Goal: Task Accomplishment & Management: Manage account settings

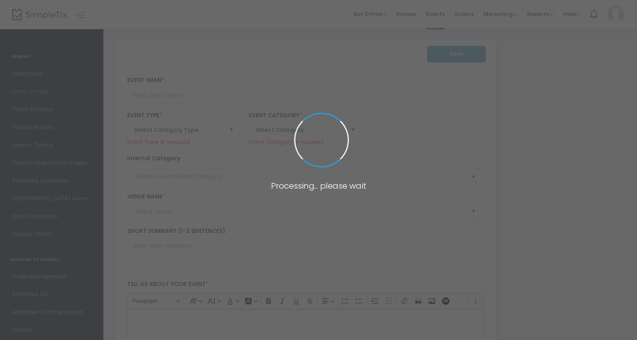
type input "ASL Choir"
type textarea "[DESCRIPTION HERE]"
type input "Register"
type input "Congregation Rodeph [PERSON_NAME]"
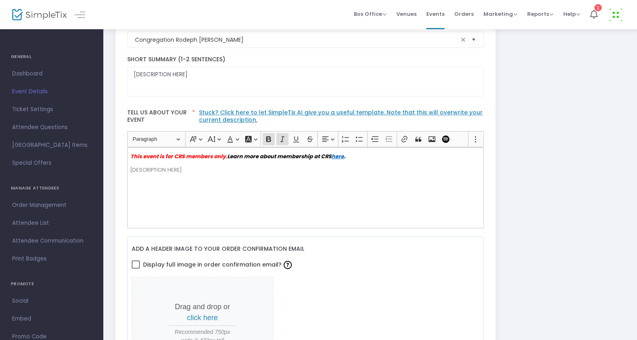
scroll to position [126, 0]
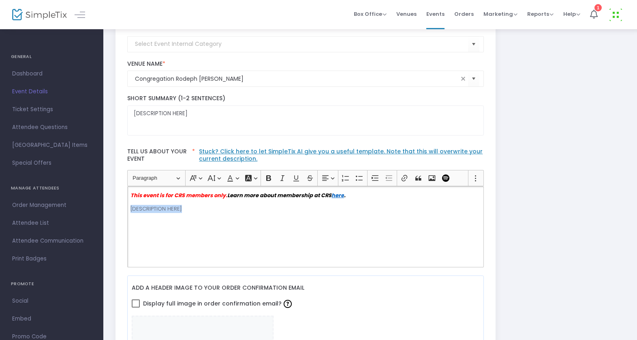
drag, startPoint x: 221, startPoint y: 214, endPoint x: 110, endPoint y: 200, distance: 112.3
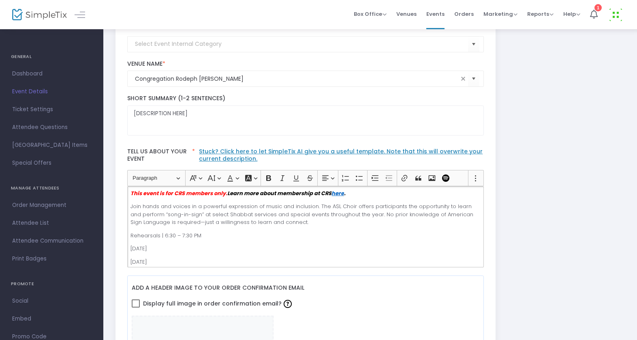
scroll to position [0, 0]
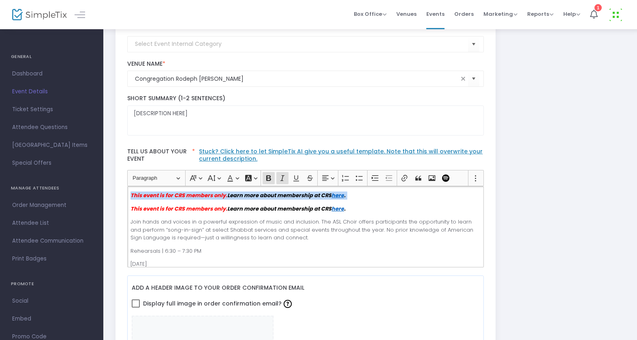
drag, startPoint x: 357, startPoint y: 197, endPoint x: 125, endPoint y: 194, distance: 232.3
click at [125, 194] on div "Heading Paragraph Paragraph Heading 1 Heading 2 Heading 3 Font Family Font Fami…" at bounding box center [305, 218] width 365 height 97
click at [129, 210] on div "This event is for CRS members only. Learn more about membership at CRS here . J…" at bounding box center [305, 226] width 357 height 81
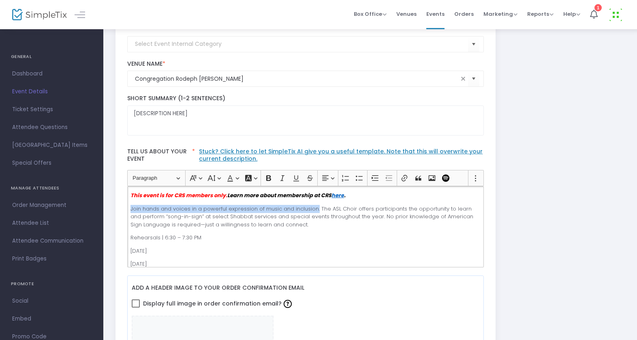
drag, startPoint x: 131, startPoint y: 210, endPoint x: 315, endPoint y: 210, distance: 184.1
click at [315, 210] on p "Join hands and voices in a powerful expression of music and inclusion. The ASL …" at bounding box center [306, 217] width 350 height 24
copy p "Join hands and voices in a powerful expression of music and inclusion."
drag, startPoint x: 204, startPoint y: 116, endPoint x: 114, endPoint y: 115, distance: 90.0
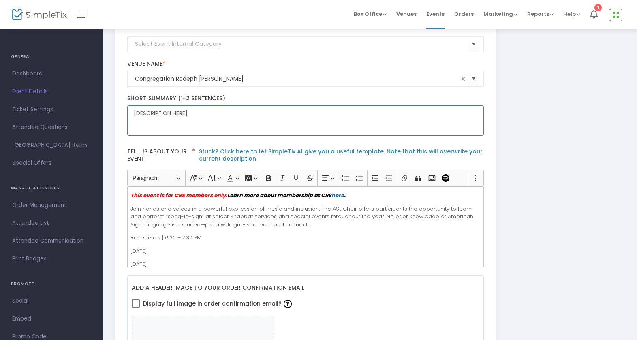
paste textarea "Join hands and voices in a powerful expression of music and inclusion."
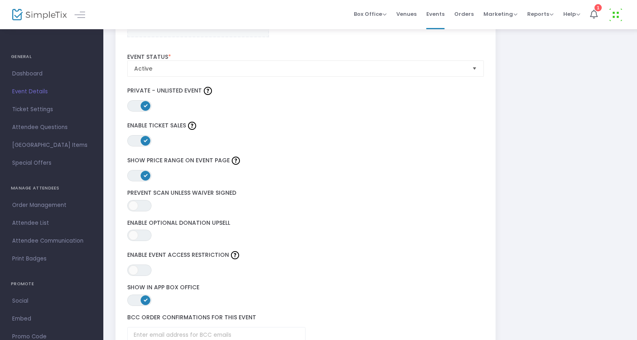
scroll to position [994, 0]
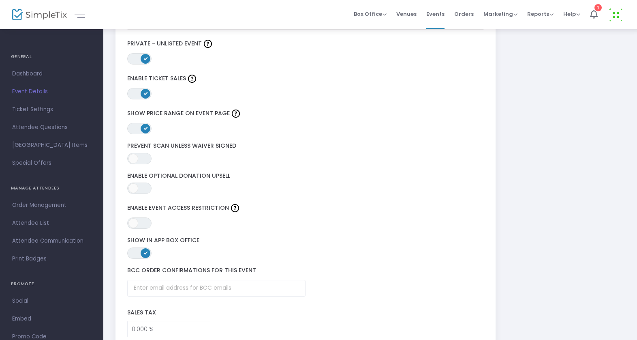
type textarea "Join hands and voices in a powerful expression of music and inclusion."
click at [144, 58] on span "ON" at bounding box center [146, 58] width 4 height 4
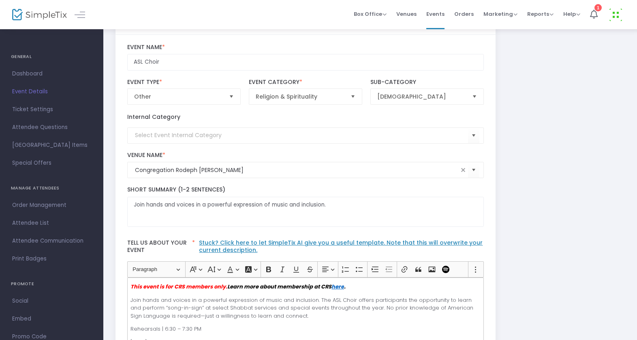
scroll to position [0, 0]
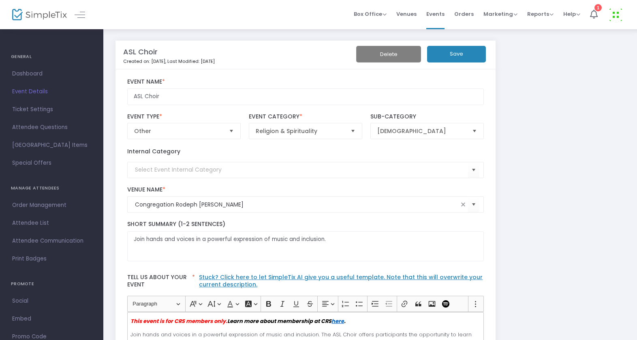
click at [462, 53] on button "Save" at bounding box center [456, 54] width 59 height 17
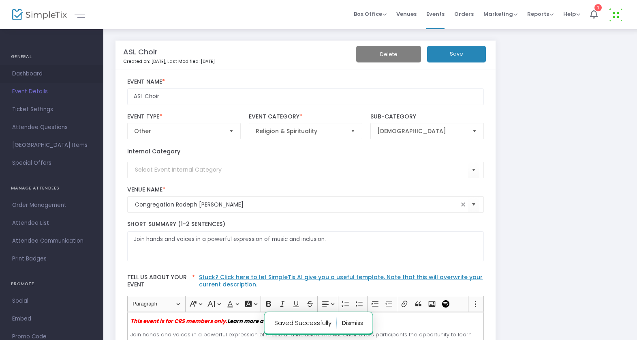
click at [46, 71] on span "Dashboard" at bounding box center [51, 74] width 79 height 11
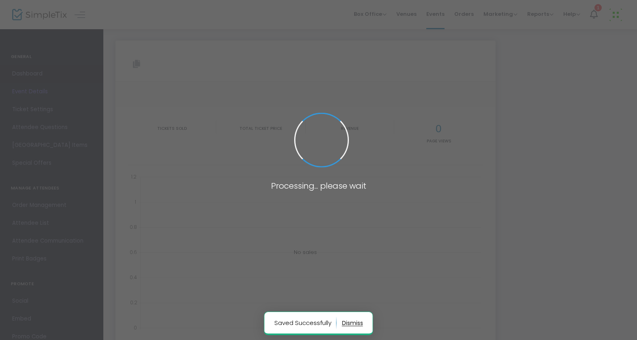
type input "[URL][DOMAIN_NAME]"
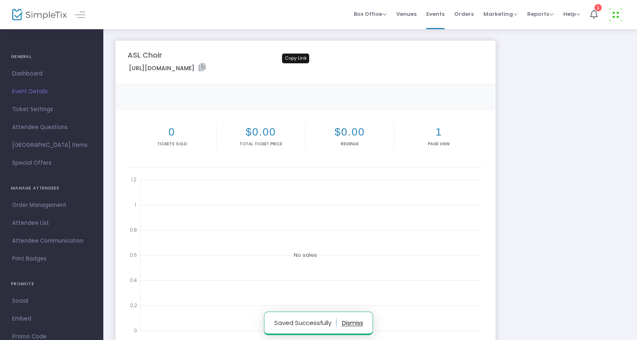
click at [206, 69] on icon at bounding box center [202, 67] width 7 height 8
click at [28, 89] on span "Event Details" at bounding box center [51, 91] width 79 height 11
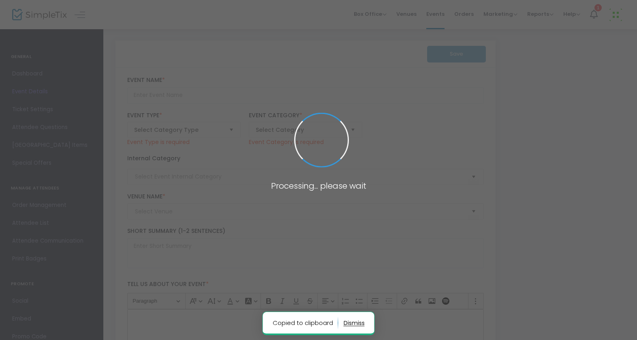
type input "ASL Choir"
type textarea "Join hands and voices in a powerful expression of music and inclusion."
type input "Register"
type input "Congregation Rodeph [PERSON_NAME]"
